Goal: Information Seeking & Learning: Learn about a topic

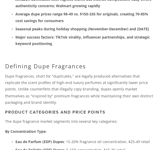
scroll to position [141, 0]
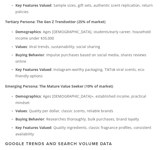
scroll to position [1006, 0]
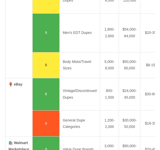
scroll to position [0, 0]
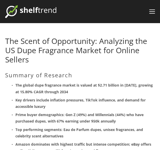
click at [82, 21] on div "About Categories Auto Parts Electronics Fashion Home & Garden" at bounding box center [80, 11] width 150 height 23
click at [155, 12] on header "About Categories Auto Parts Electronics Fashion Home & Garden" at bounding box center [80, 11] width 160 height 23
click at [151, 12] on div at bounding box center [152, 11] width 6 height 1
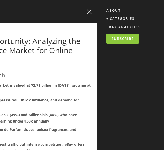
click at [90, 12] on div at bounding box center [15, 75] width 164 height 150
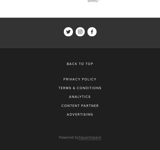
scroll to position [3345, 0]
click at [84, 96] on div "Analytics" at bounding box center [80, 96] width 150 height 9
